Goal: Task Accomplishment & Management: Complete application form

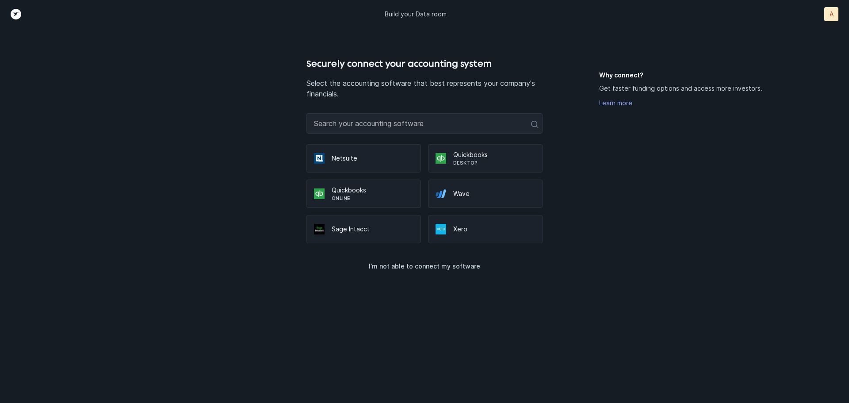
click at [354, 191] on p "Quickbooks" at bounding box center [373, 190] width 82 height 9
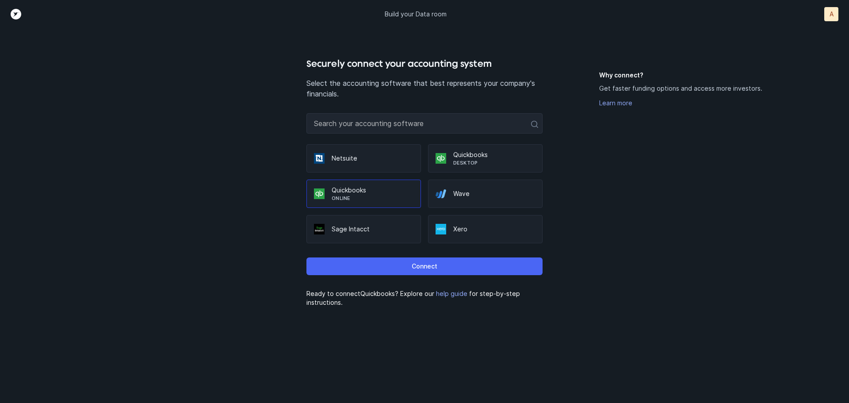
click at [422, 268] on p "Connect" at bounding box center [425, 266] width 26 height 11
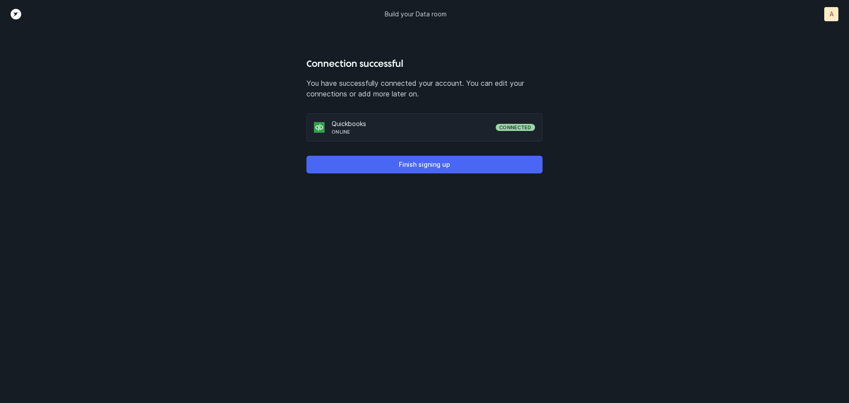
click at [437, 165] on p "Finish signing up" at bounding box center [424, 164] width 51 height 11
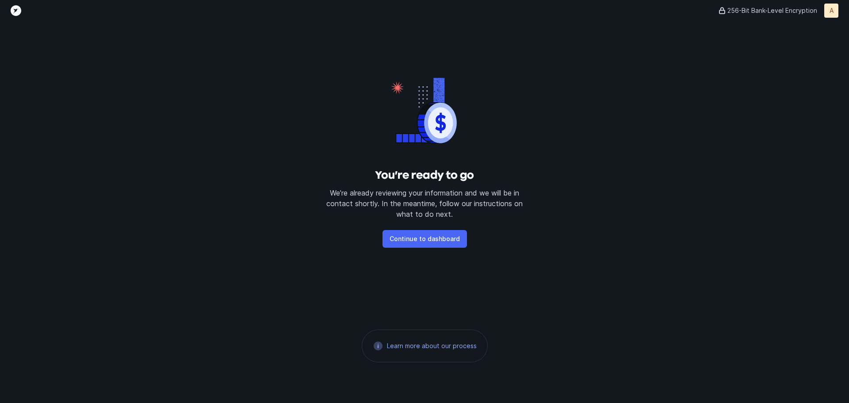
click at [422, 241] on p "Continue to dashboard" at bounding box center [425, 239] width 70 height 11
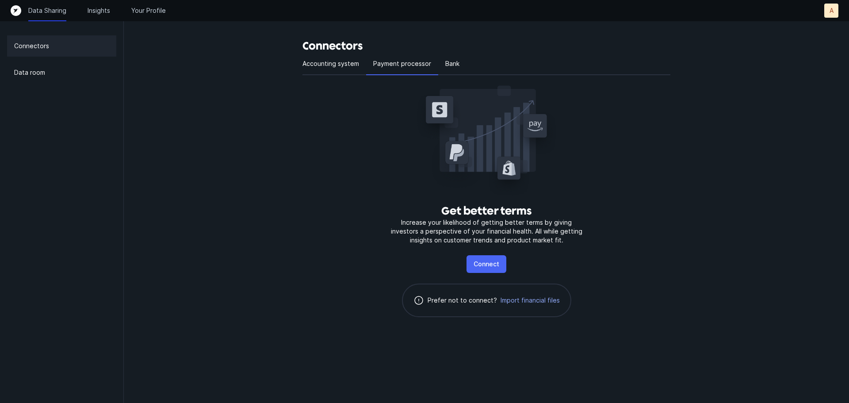
click at [482, 261] on p "Connect" at bounding box center [487, 264] width 26 height 11
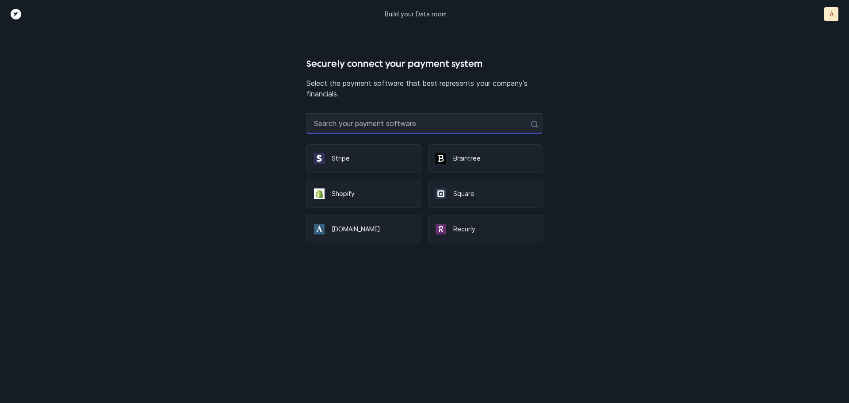
click at [408, 122] on input "text" at bounding box center [425, 123] width 236 height 20
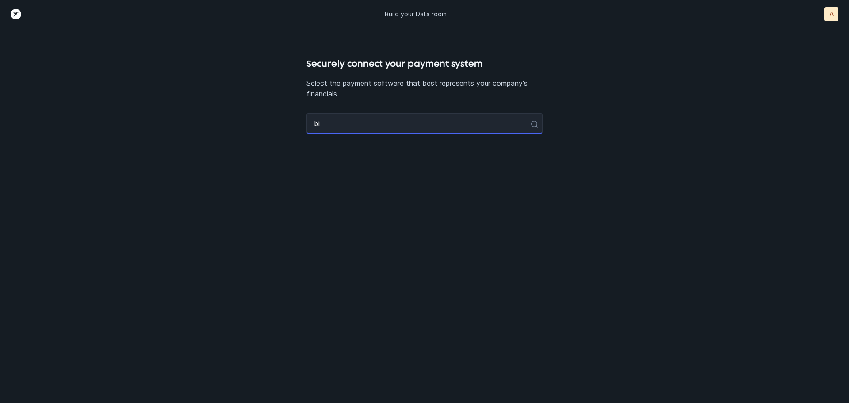
type input "b"
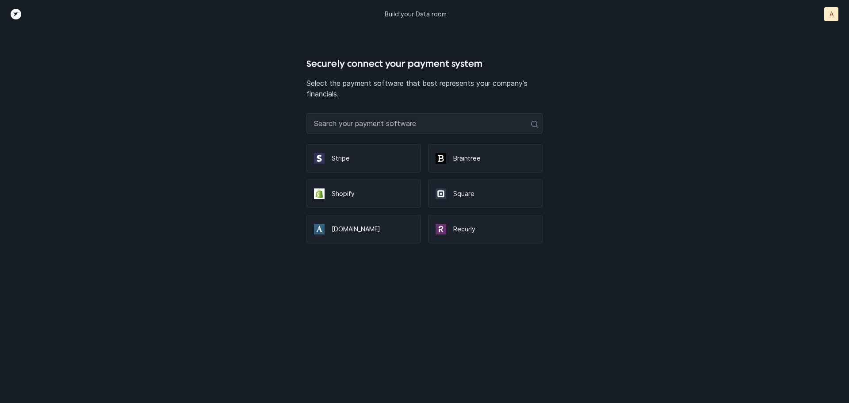
click at [16, 16] on icon "Top" at bounding box center [16, 14] width 11 height 11
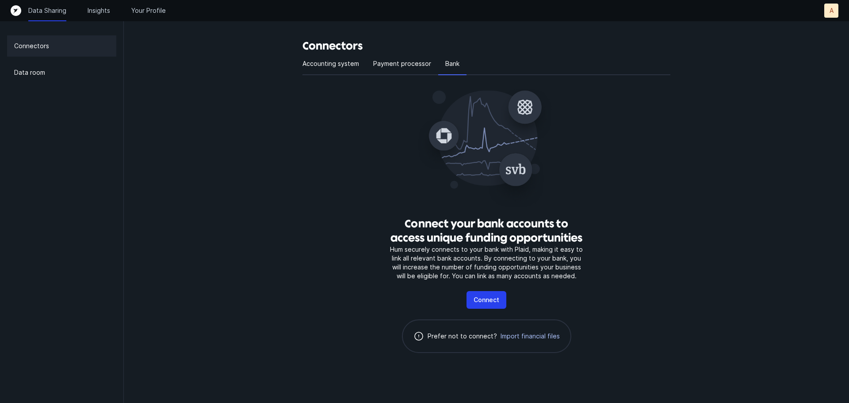
click at [524, 333] on span "Import financial files" at bounding box center [530, 336] width 59 height 9
